Goal: Transaction & Acquisition: Purchase product/service

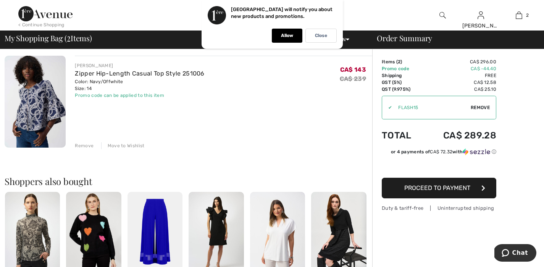
scroll to position [87, 0]
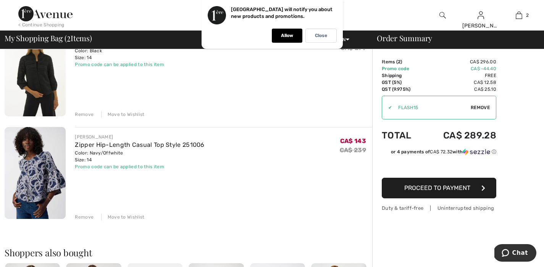
click at [35, 169] on img at bounding box center [35, 173] width 61 height 92
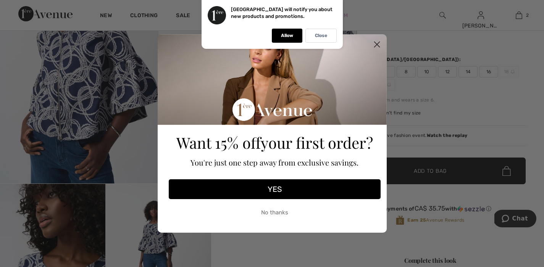
click at [379, 45] on circle "Close dialog" at bounding box center [376, 44] width 13 height 13
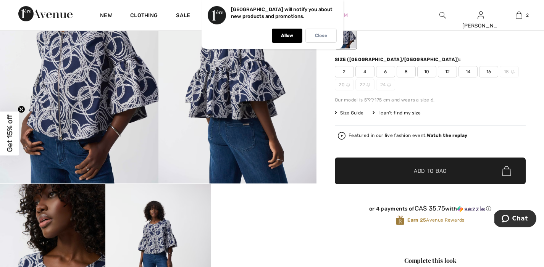
click at [331, 39] on div "Close" at bounding box center [320, 36] width 31 height 14
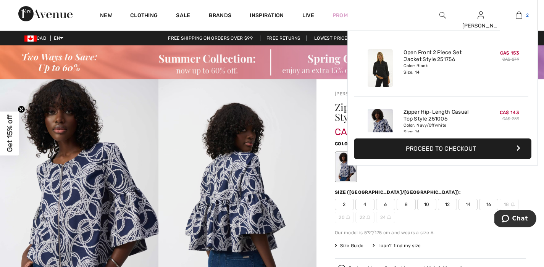
click at [517, 16] on img at bounding box center [519, 15] width 6 height 9
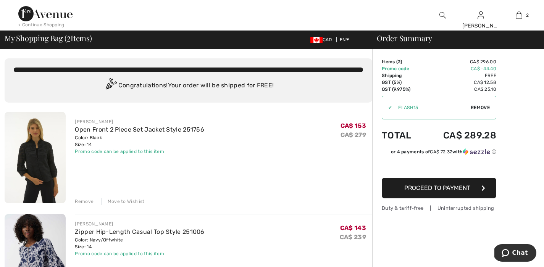
click at [480, 109] on span "Remove" at bounding box center [480, 107] width 19 height 7
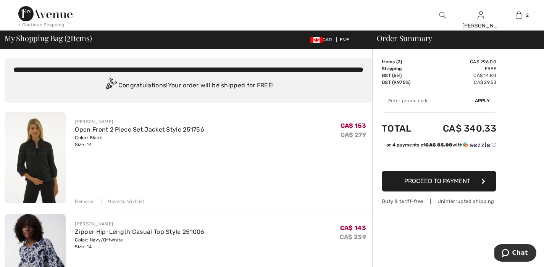
click at [416, 99] on input "TEXT" at bounding box center [428, 100] width 93 height 23
type input "EXTRA15"
click at [487, 98] on span "Apply" at bounding box center [482, 100] width 15 height 7
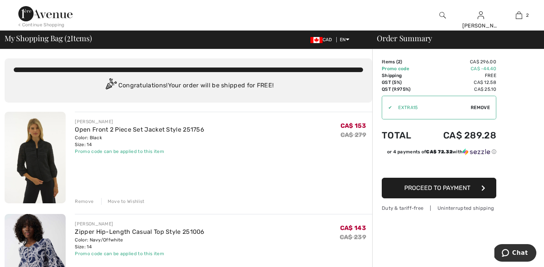
scroll to position [58, 0]
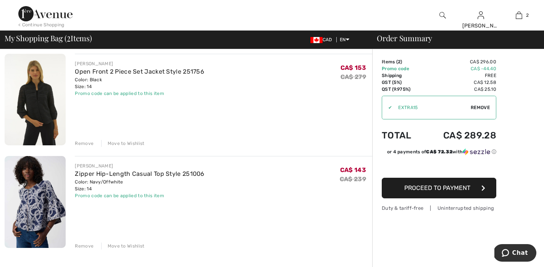
click at [48, 99] on img at bounding box center [35, 100] width 61 height 92
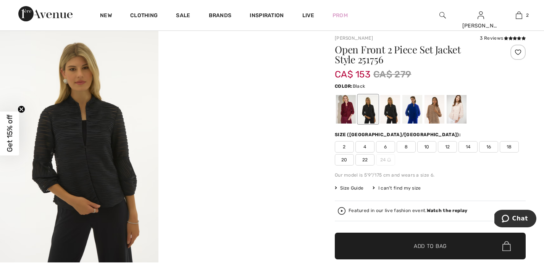
scroll to position [55, 0]
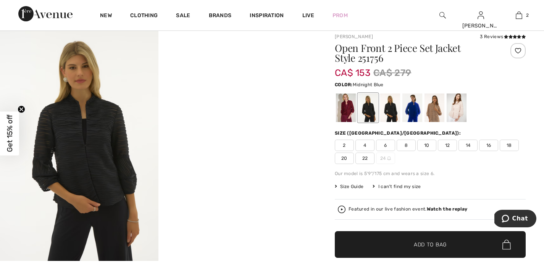
click at [388, 108] on div at bounding box center [390, 108] width 20 height 29
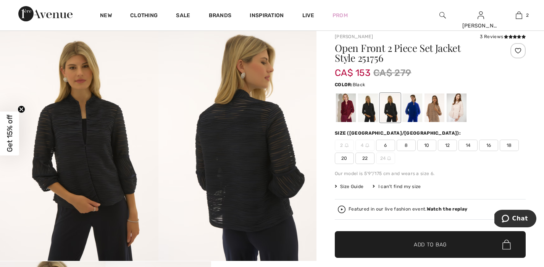
click at [365, 110] on div at bounding box center [368, 108] width 20 height 29
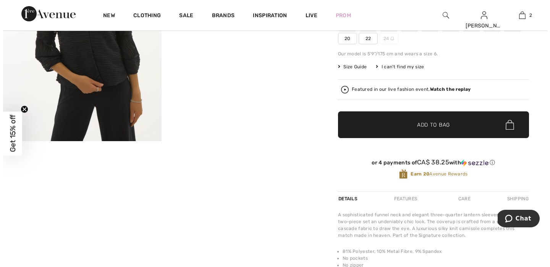
scroll to position [100, 0]
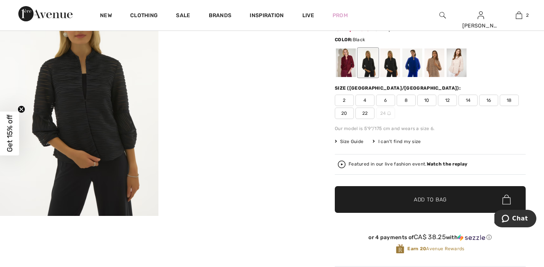
click at [92, 125] on img at bounding box center [79, 97] width 158 height 237
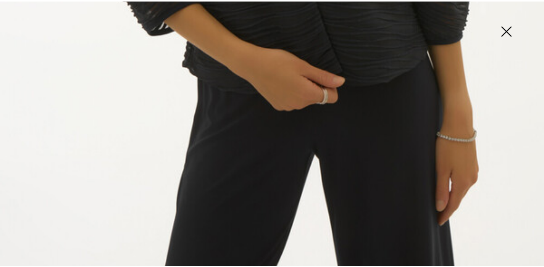
scroll to position [165, 0]
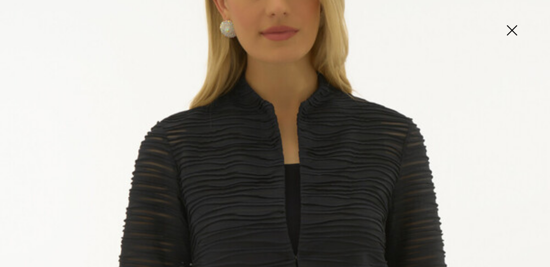
click at [518, 24] on img at bounding box center [511, 30] width 38 height 39
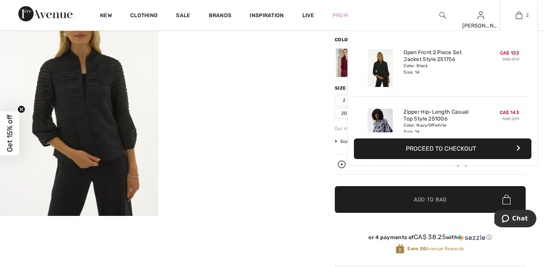
click at [519, 16] on img at bounding box center [519, 15] width 6 height 9
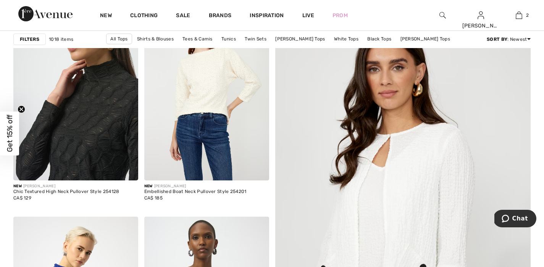
scroll to position [142, 0]
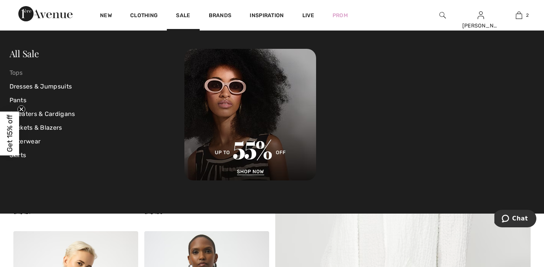
click at [15, 75] on link "Tops" at bounding box center [97, 73] width 175 height 14
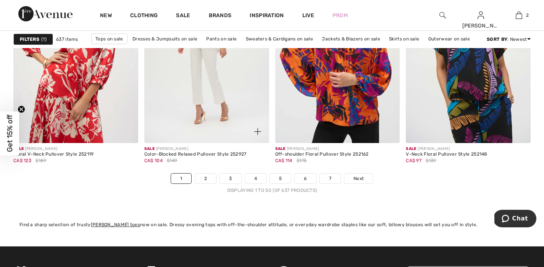
scroll to position [3445, 0]
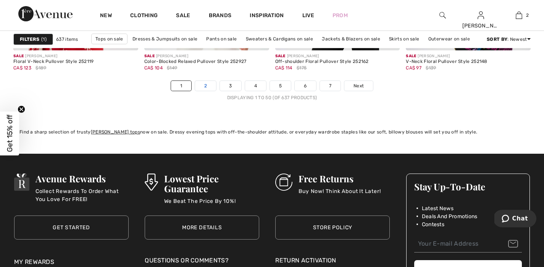
click at [203, 87] on link "2" at bounding box center [205, 86] width 21 height 10
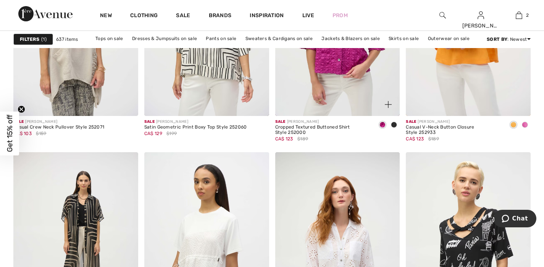
scroll to position [586, 0]
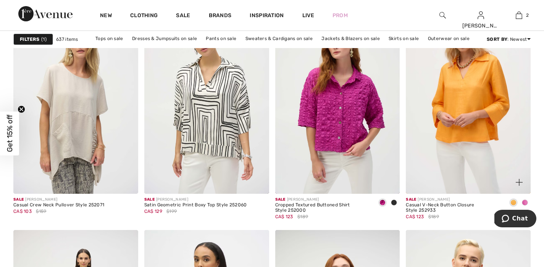
click at [527, 204] on span at bounding box center [525, 203] width 6 height 6
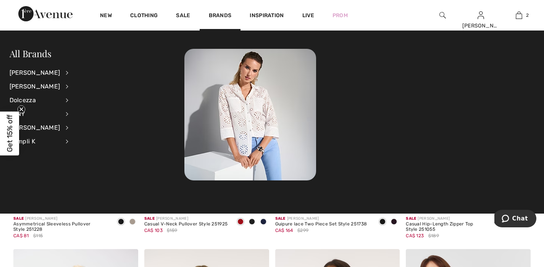
scroll to position [2681, 0]
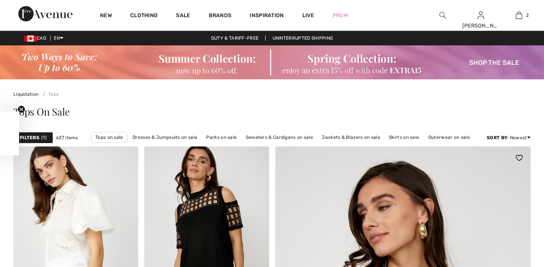
checkbox input "true"
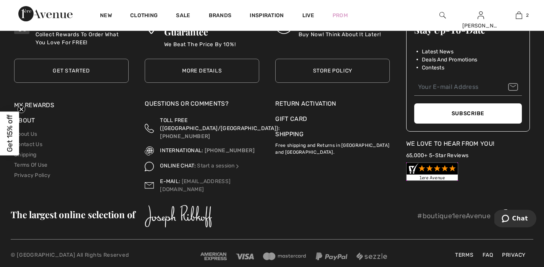
scroll to position [3226, 0]
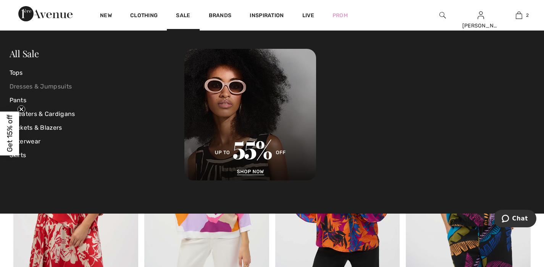
click at [39, 90] on link "Dresses & Jumpsuits" at bounding box center [97, 87] width 175 height 14
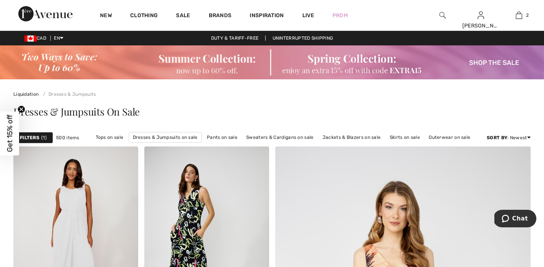
click at [37, 137] on strong "Filters" at bounding box center [29, 137] width 19 height 7
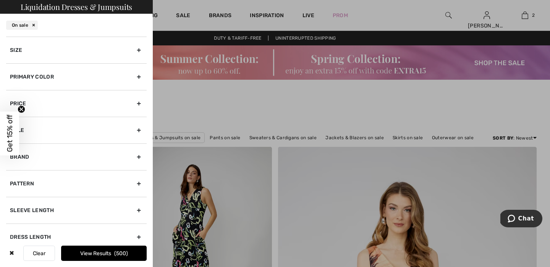
click at [75, 49] on div "Size" at bounding box center [76, 50] width 140 height 27
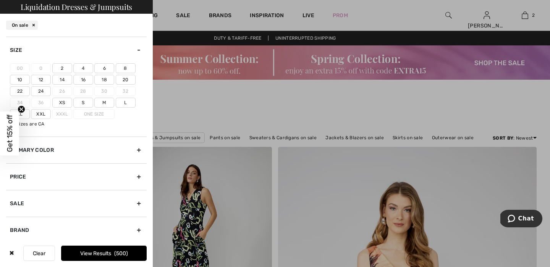
click at [84, 81] on label "16" at bounding box center [83, 80] width 20 height 10
click at [0, 0] on input"] "16" at bounding box center [0, 0] width 0 height 0
click at [104, 259] on button "View Results 136" at bounding box center [103, 253] width 85 height 15
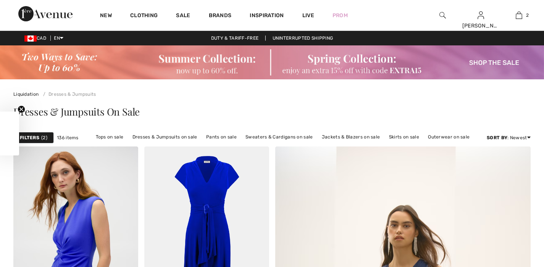
checkbox input "true"
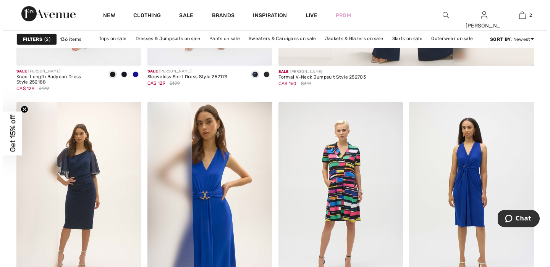
scroll to position [219, 0]
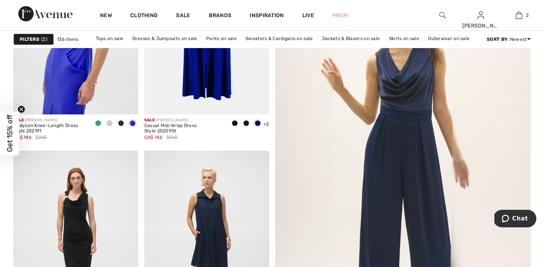
click at [26, 36] on strong "Filters" at bounding box center [29, 39] width 19 height 7
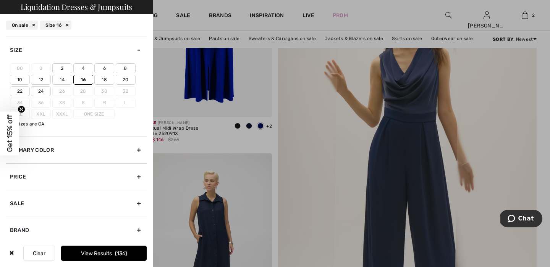
click at [64, 152] on div "Primary Color" at bounding box center [76, 150] width 140 height 27
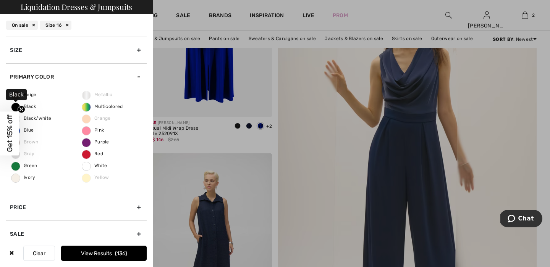
click at [33, 106] on span "Black" at bounding box center [23, 106] width 25 height 5
click at [0, 0] on input "Black" at bounding box center [0, 0] width 0 height 0
click at [95, 252] on button "View Results 37" at bounding box center [103, 253] width 85 height 15
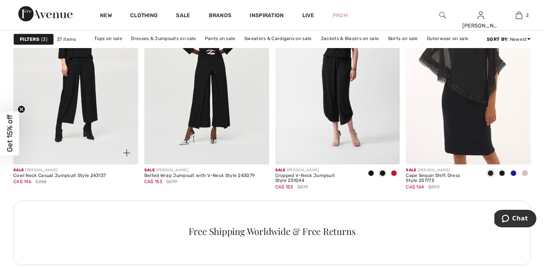
scroll to position [778, 0]
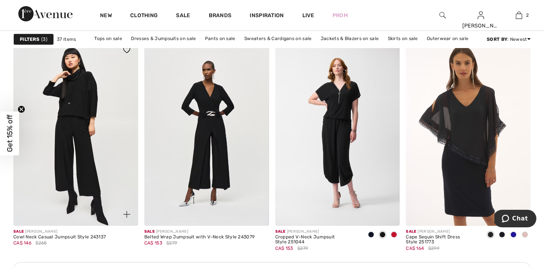
click at [89, 161] on img at bounding box center [75, 132] width 125 height 187
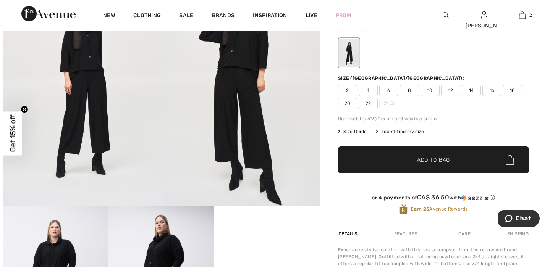
scroll to position [271, 0]
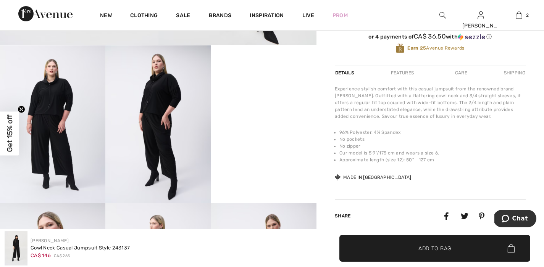
click at [54, 140] on img at bounding box center [52, 124] width 105 height 158
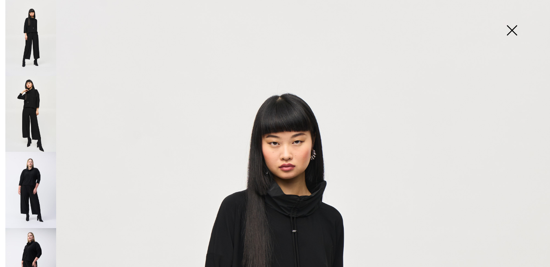
scroll to position [258, 0]
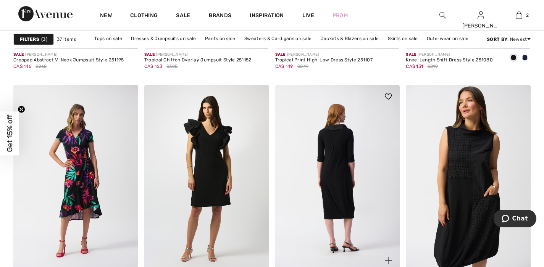
scroll to position [1558, 0]
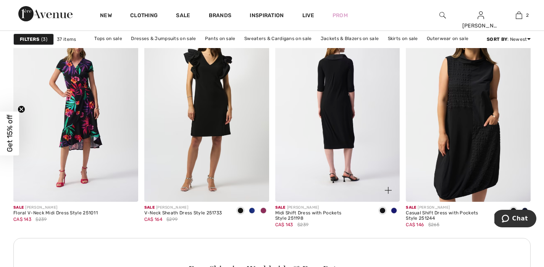
click at [332, 140] on img at bounding box center [337, 108] width 125 height 187
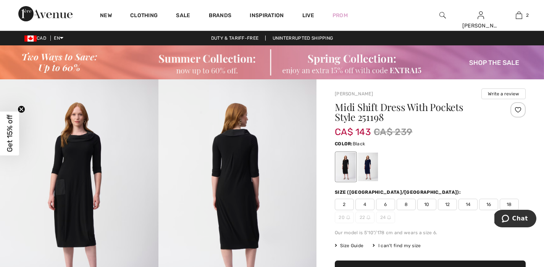
click at [162, 155] on img at bounding box center [237, 197] width 158 height 237
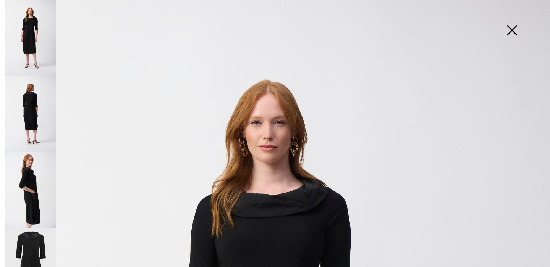
scroll to position [240, 0]
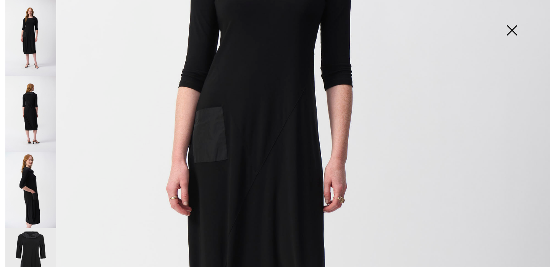
click at [27, 105] on img at bounding box center [30, 114] width 51 height 76
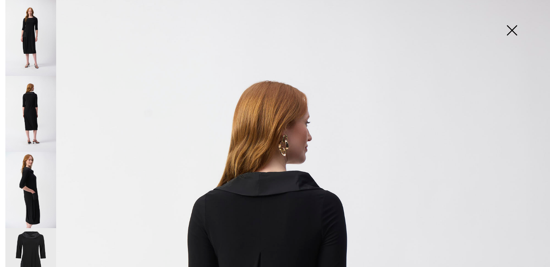
scroll to position [249, 0]
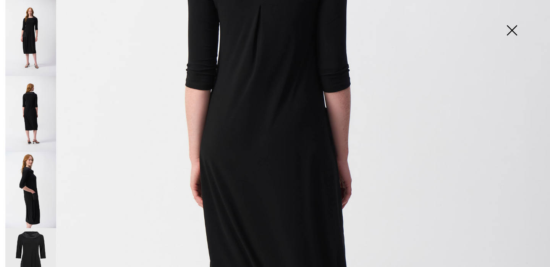
click at [45, 194] on img at bounding box center [30, 190] width 51 height 76
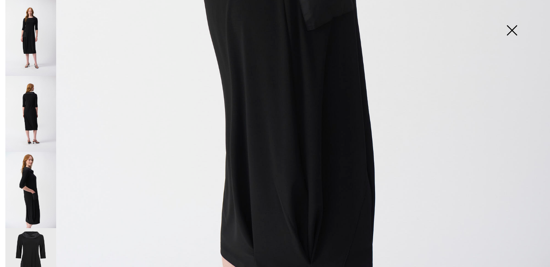
scroll to position [548, 0]
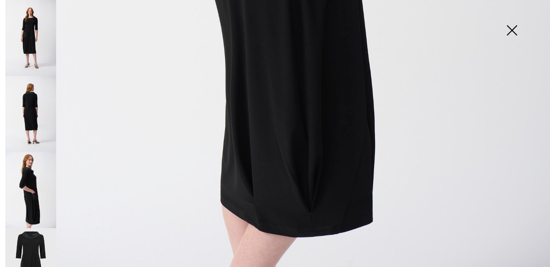
click at [29, 246] on img at bounding box center [30, 266] width 51 height 76
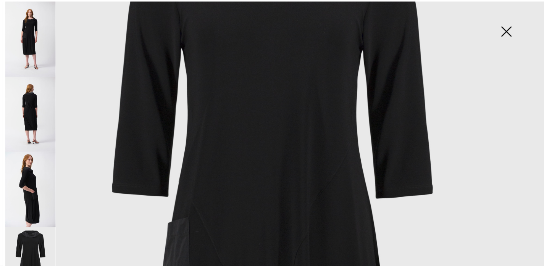
scroll to position [0, 0]
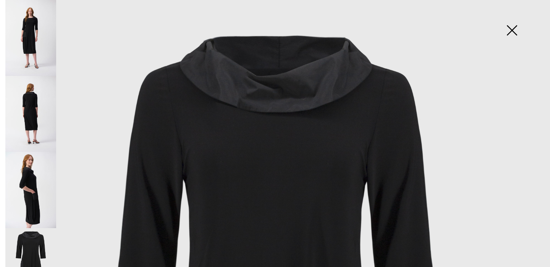
click at [510, 33] on img at bounding box center [511, 30] width 38 height 39
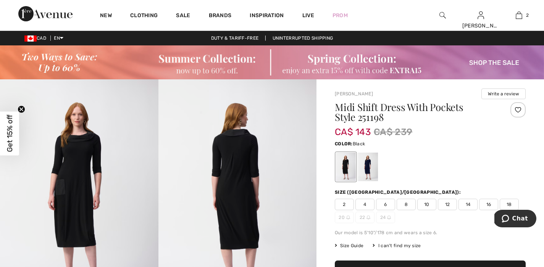
click at [486, 205] on span "16" at bounding box center [488, 204] width 19 height 11
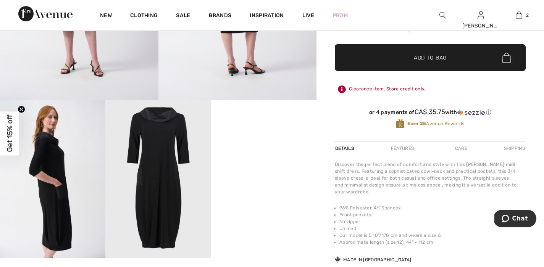
scroll to position [142, 0]
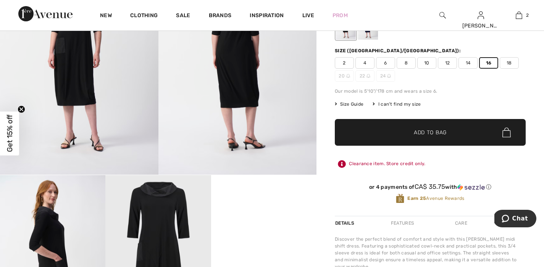
click at [436, 145] on span "✔ Added to Bag Add to Bag" at bounding box center [430, 132] width 191 height 27
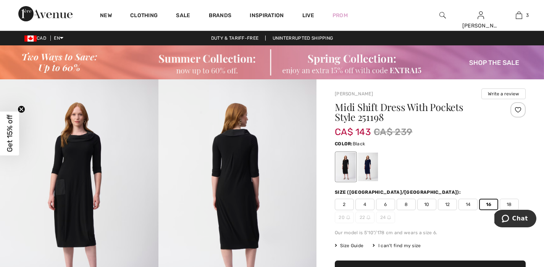
scroll to position [163, 0]
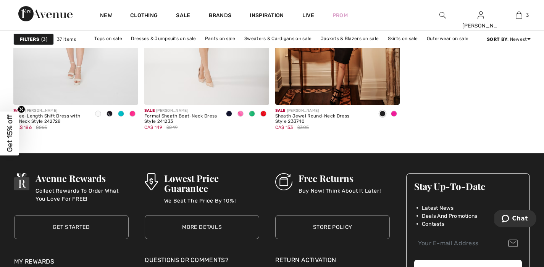
scroll to position [2486, 0]
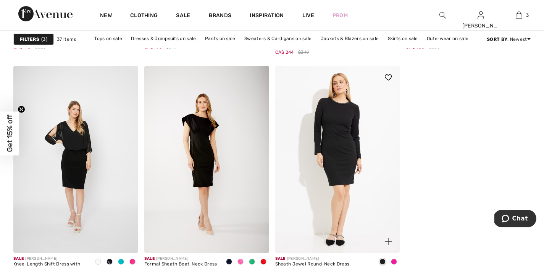
click at [347, 172] on img at bounding box center [337, 159] width 125 height 187
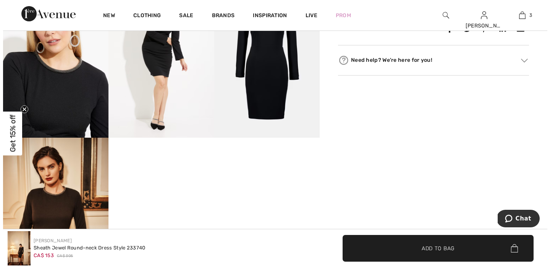
scroll to position [421, 0]
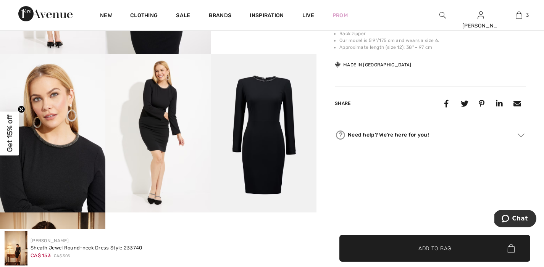
click at [260, 97] on img at bounding box center [263, 133] width 105 height 158
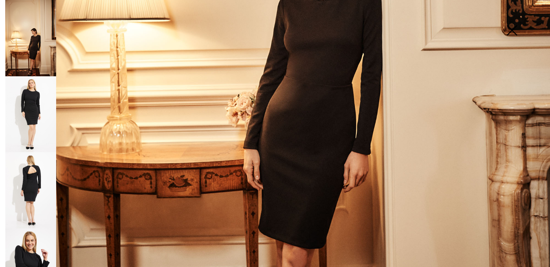
scroll to position [335, 0]
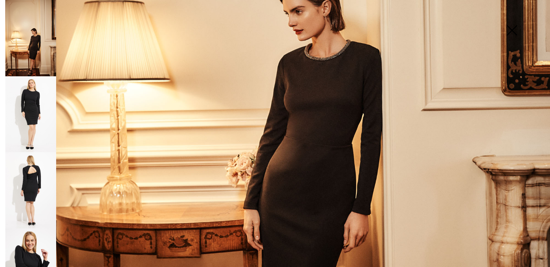
click at [41, 112] on img at bounding box center [30, 114] width 51 height 76
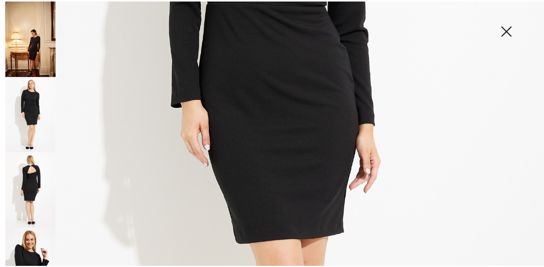
scroll to position [18, 0]
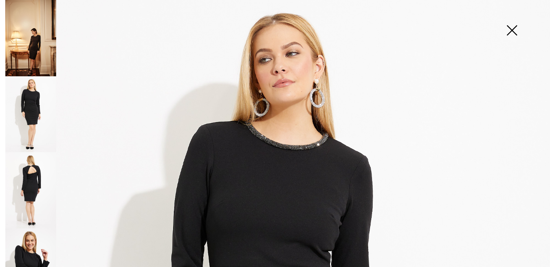
click at [512, 29] on img at bounding box center [511, 30] width 38 height 39
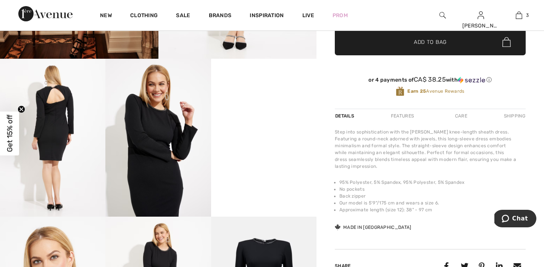
scroll to position [6, 0]
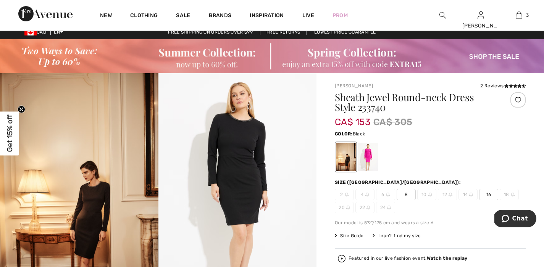
click at [489, 193] on span "16" at bounding box center [488, 194] width 19 height 11
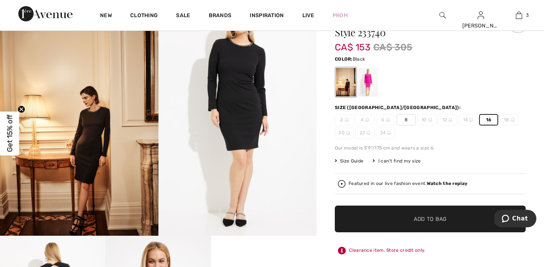
click at [435, 214] on span "✔ Added to Bag Add to Bag" at bounding box center [430, 219] width 191 height 27
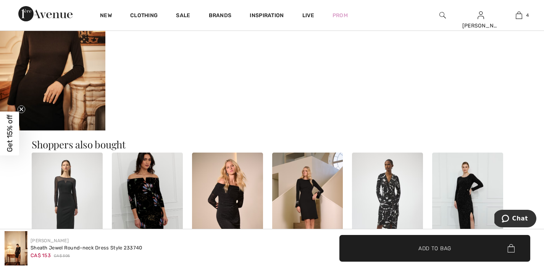
scroll to position [583, 0]
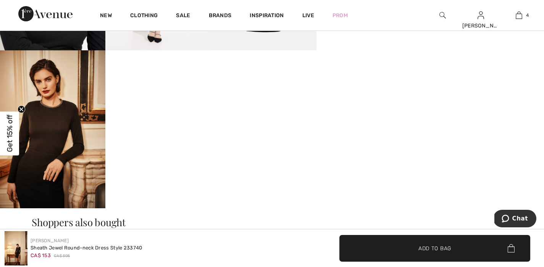
click at [202, 103] on video "Your browser does not support the video tag." at bounding box center [157, 76] width 105 height 53
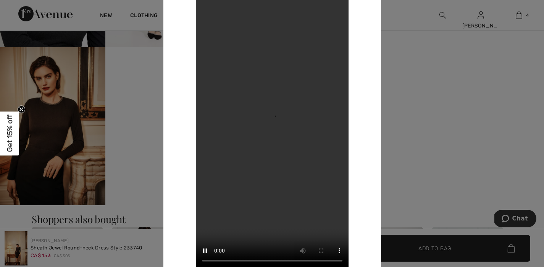
scroll to position [656, 0]
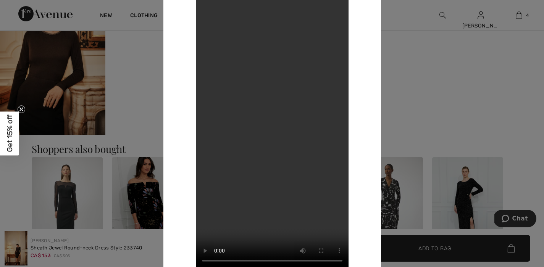
drag, startPoint x: 254, startPoint y: 260, endPoint x: 315, endPoint y: 262, distance: 60.7
click at [315, 262] on video "Your browser does not support the video tag." at bounding box center [272, 133] width 153 height 271
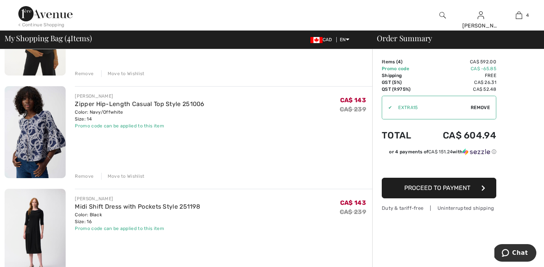
scroll to position [276, 0]
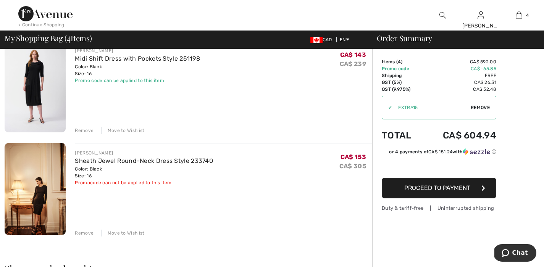
click at [85, 233] on div "Remove" at bounding box center [84, 233] width 19 height 7
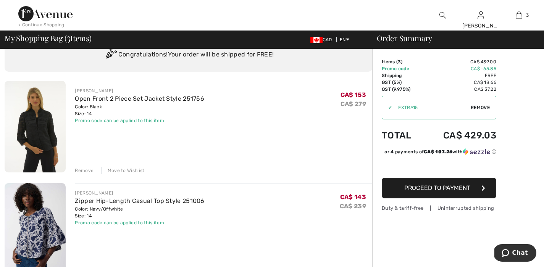
scroll to position [0, 0]
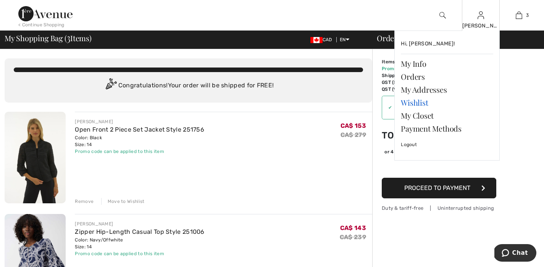
click at [419, 99] on link "Wishlist" at bounding box center [447, 102] width 92 height 13
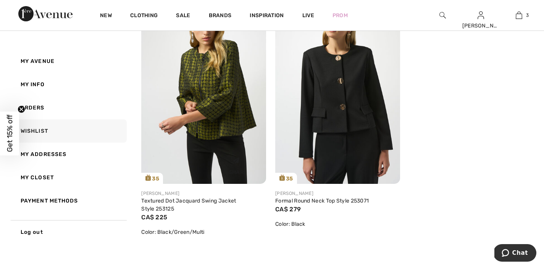
scroll to position [67, 0]
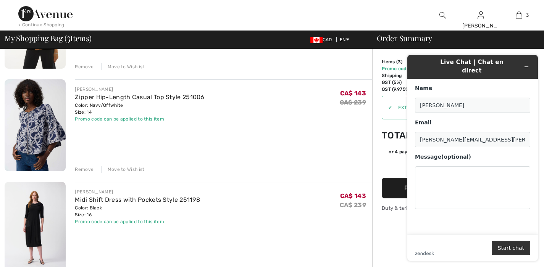
scroll to position [133, 0]
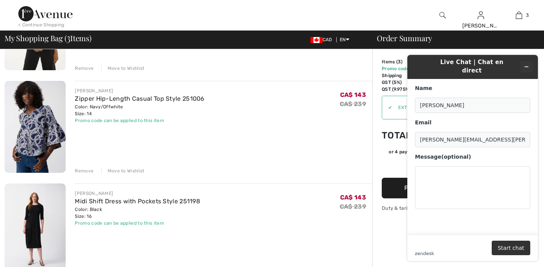
click at [526, 64] on icon "Minimize widget" at bounding box center [526, 66] width 5 height 5
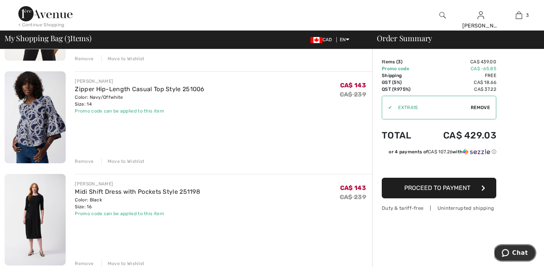
scroll to position [157, 0]
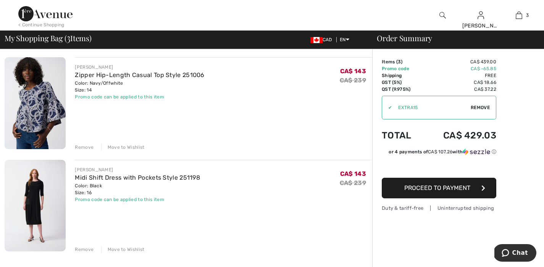
click at [85, 248] on div "Remove" at bounding box center [84, 249] width 19 height 7
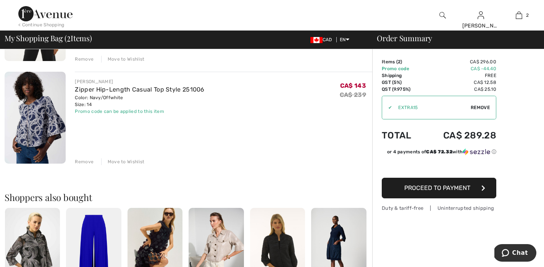
scroll to position [68, 0]
